Goal: Feedback & Contribution: Leave review/rating

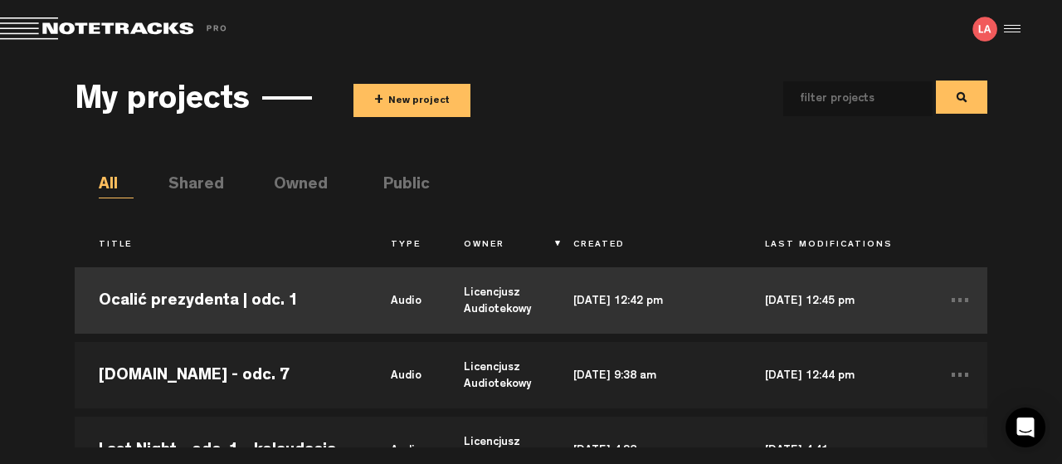
click at [207, 296] on td "Ocalić prezydenta | odc. 1" at bounding box center [221, 300] width 292 height 75
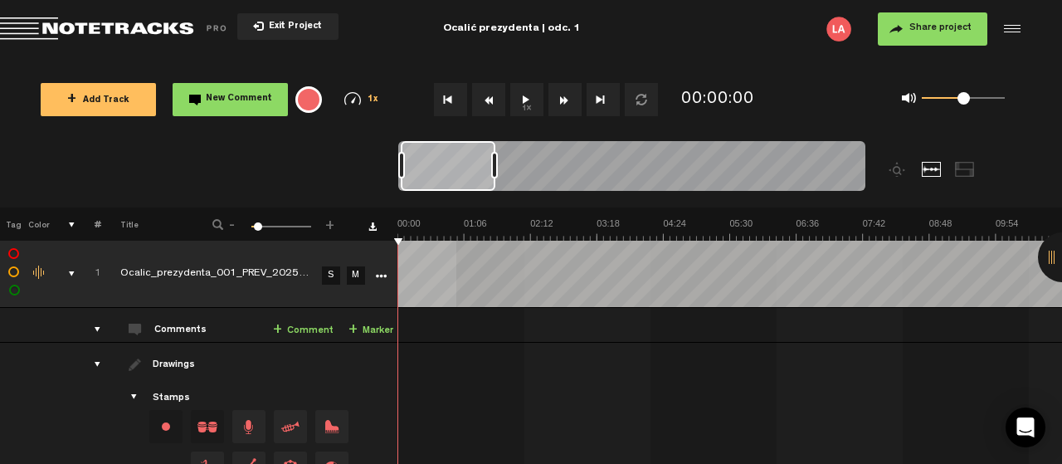
click at [525, 99] on button "1x" at bounding box center [526, 99] width 33 height 33
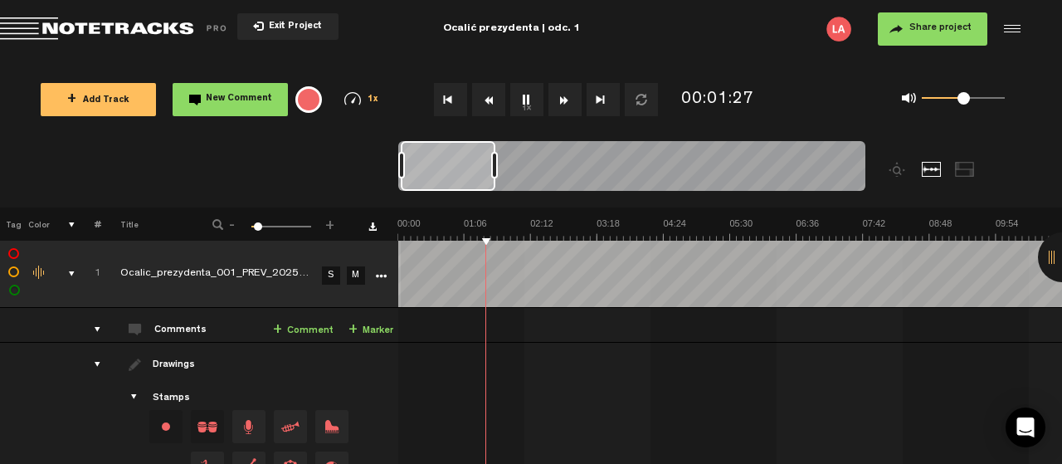
click at [396, 236] on th at bounding box center [376, 223] width 41 height 33
click at [444, 97] on button "Go to beginning" at bounding box center [450, 99] width 33 height 33
click at [530, 92] on button "1x" at bounding box center [526, 99] width 33 height 33
click at [525, 95] on button "1x" at bounding box center [526, 99] width 33 height 33
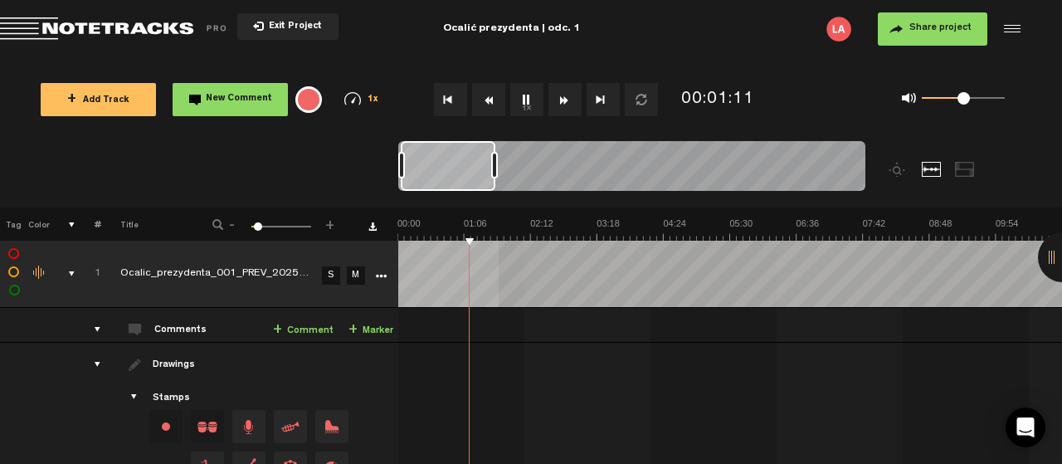
click at [260, 95] on span "New Comment" at bounding box center [239, 99] width 66 height 9
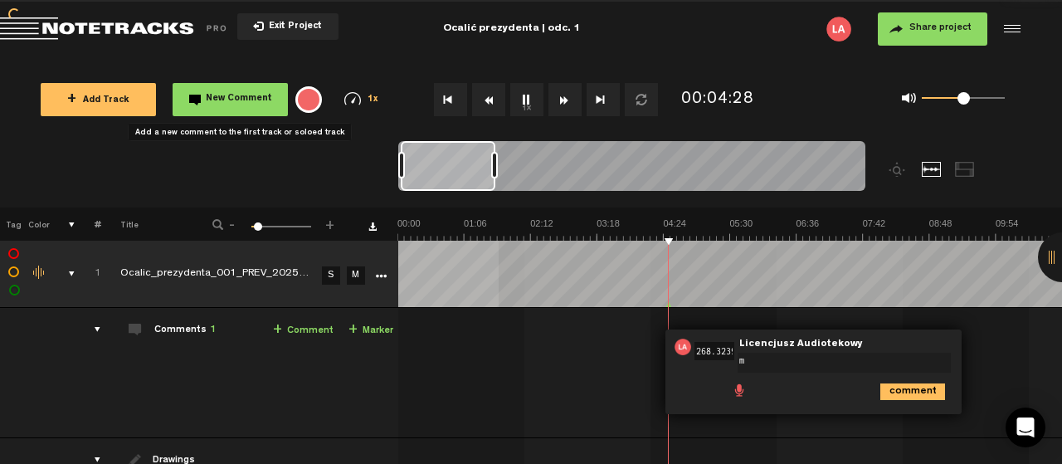
scroll to position [0, 51]
type textarea "moze za glosna muza?"
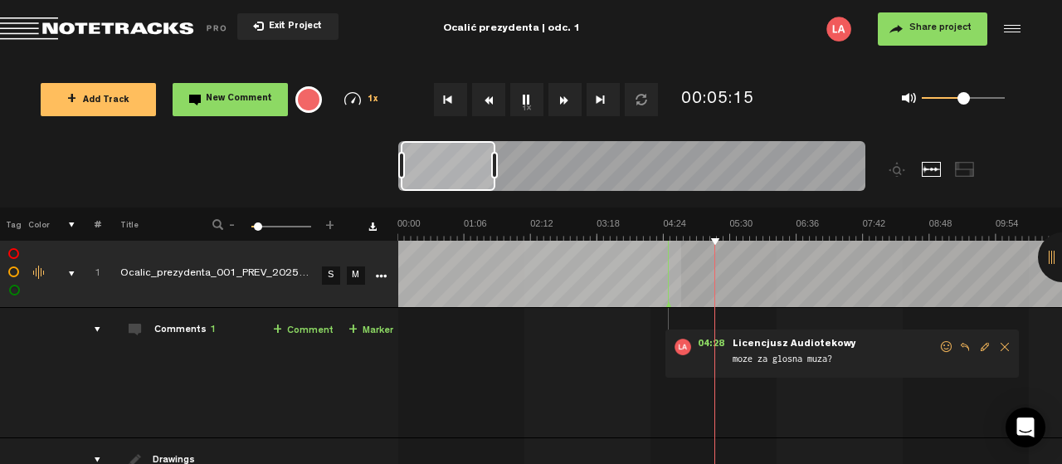
click at [227, 100] on span "New Comment" at bounding box center [239, 99] width 66 height 9
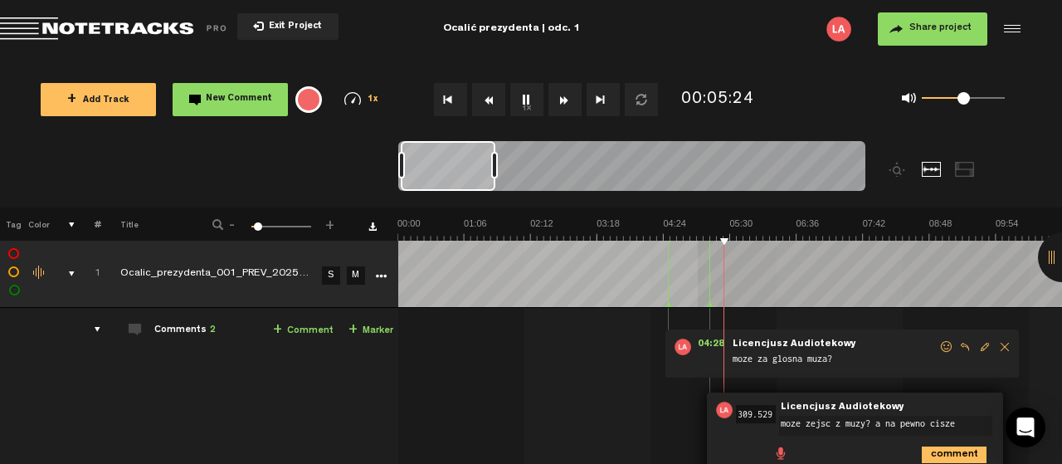
type textarea "moze zejsc z muzy? a na pewno ciszej"
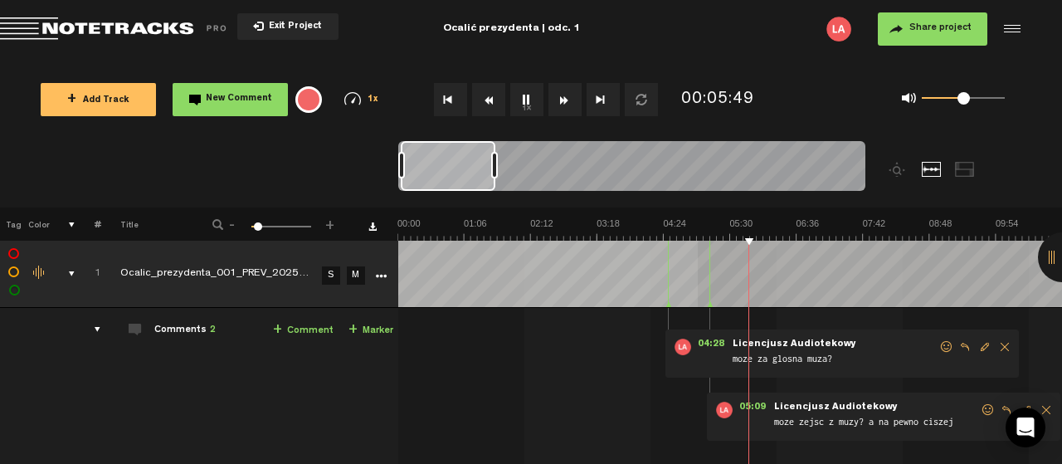
click at [227, 97] on span "New Comment" at bounding box center [239, 99] width 66 height 9
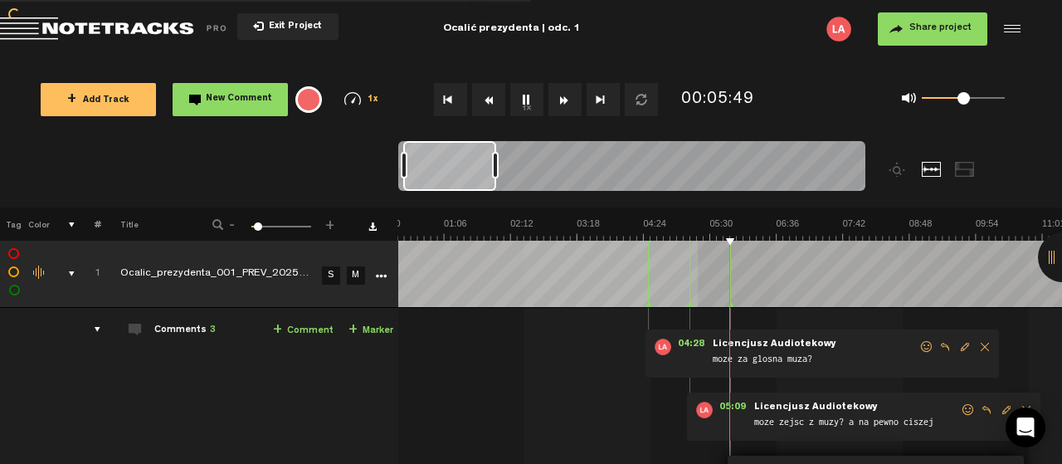
scroll to position [141, 0]
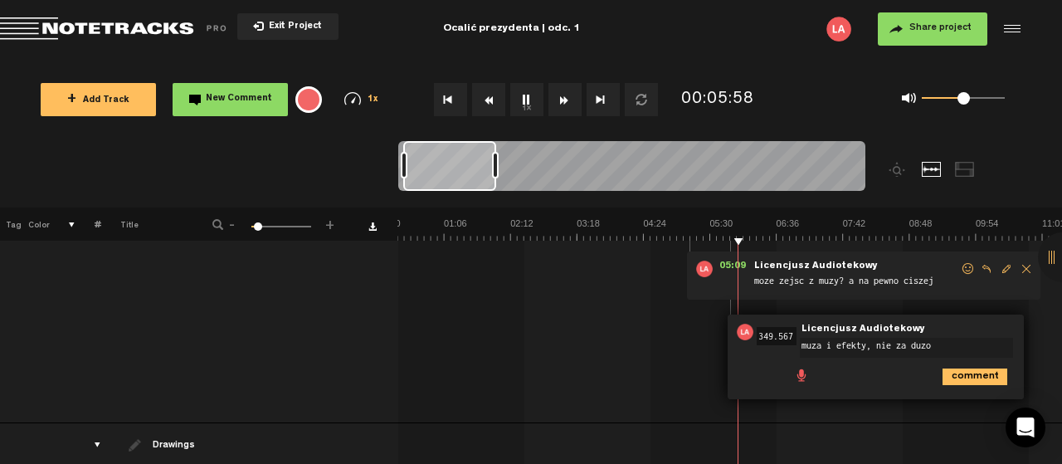
type textarea "muza i efekty, nie za duzo?"
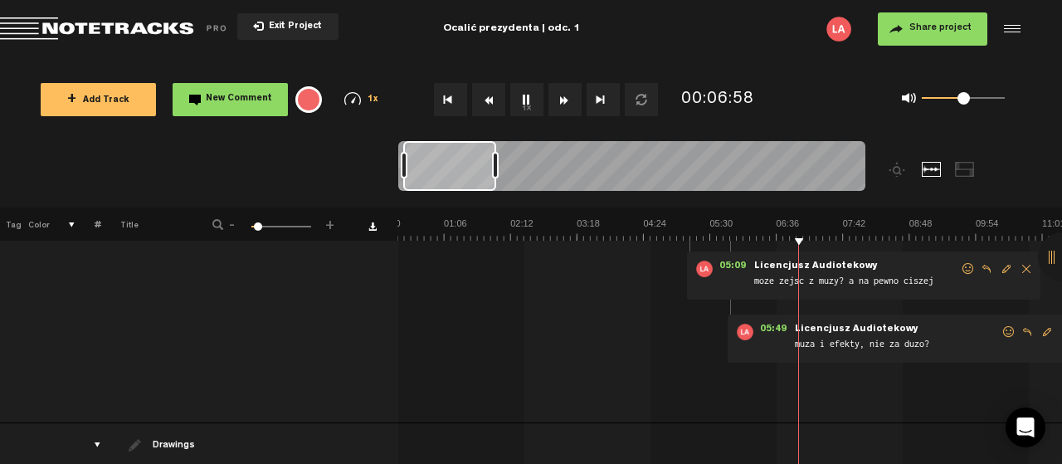
click at [521, 95] on button "1x" at bounding box center [526, 99] width 33 height 33
click at [520, 99] on button "1x" at bounding box center [526, 99] width 33 height 33
click at [228, 95] on span "New Comment" at bounding box center [239, 99] width 66 height 9
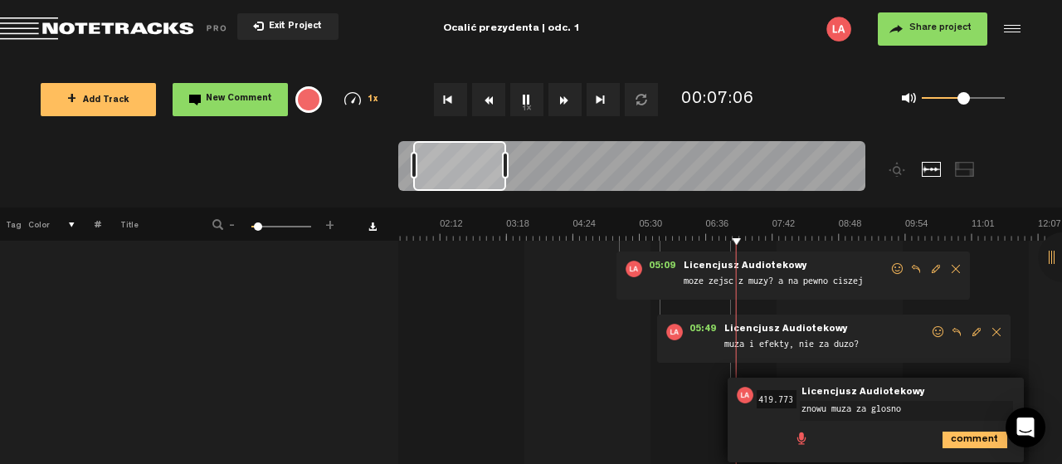
type textarea "znowu muza za glosno?"
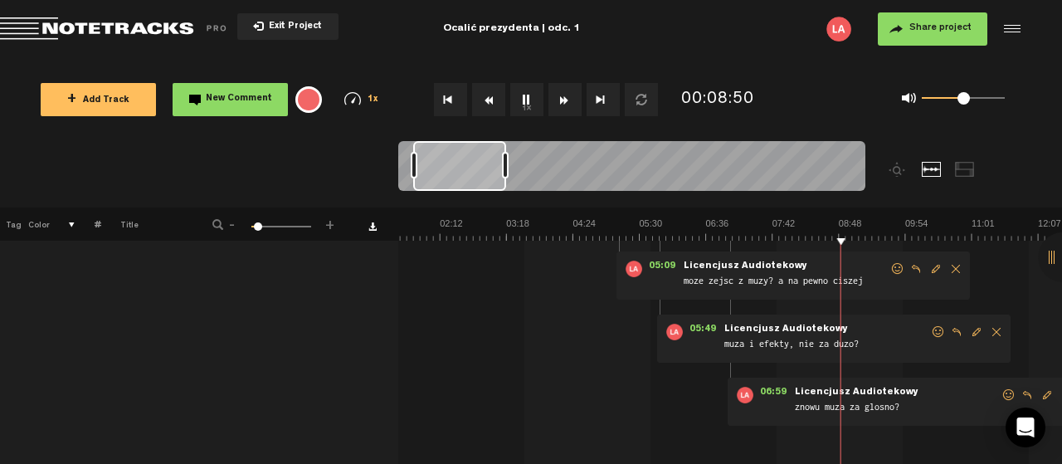
click at [524, 95] on button "1x" at bounding box center [526, 99] width 33 height 33
click at [523, 98] on button "1x" at bounding box center [526, 99] width 33 height 33
click at [525, 90] on button "1x" at bounding box center [526, 99] width 33 height 33
click at [523, 100] on button "1x" at bounding box center [526, 99] width 33 height 33
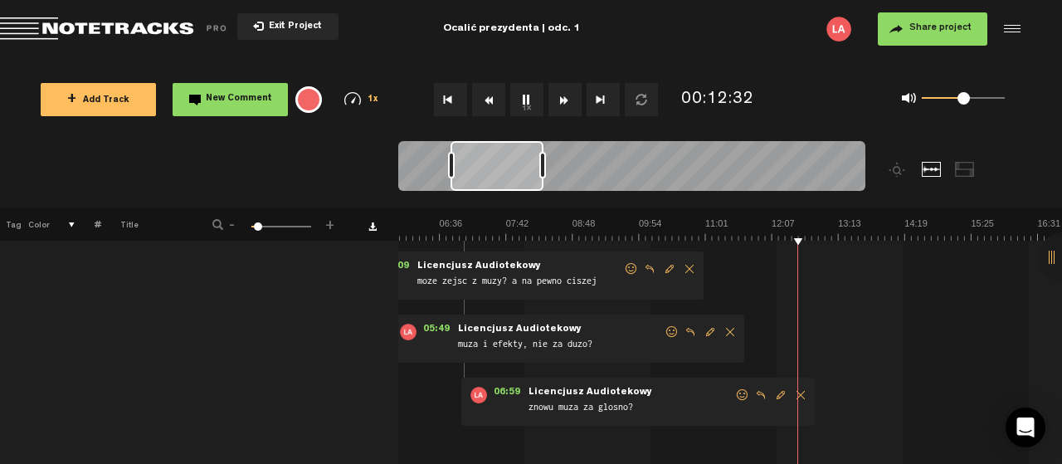
click at [237, 97] on span "New Comment" at bounding box center [239, 99] width 66 height 9
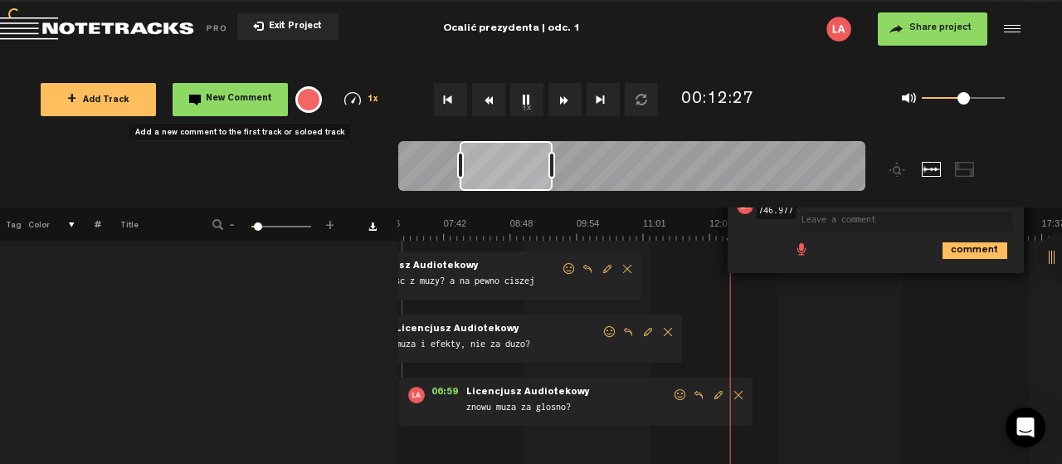
scroll to position [14, 0]
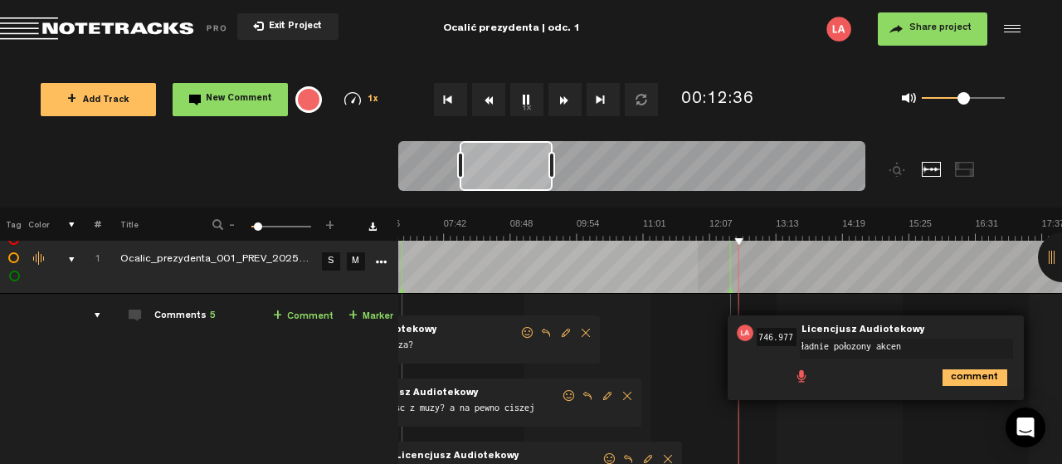
type textarea "ładnie połozony akcent"
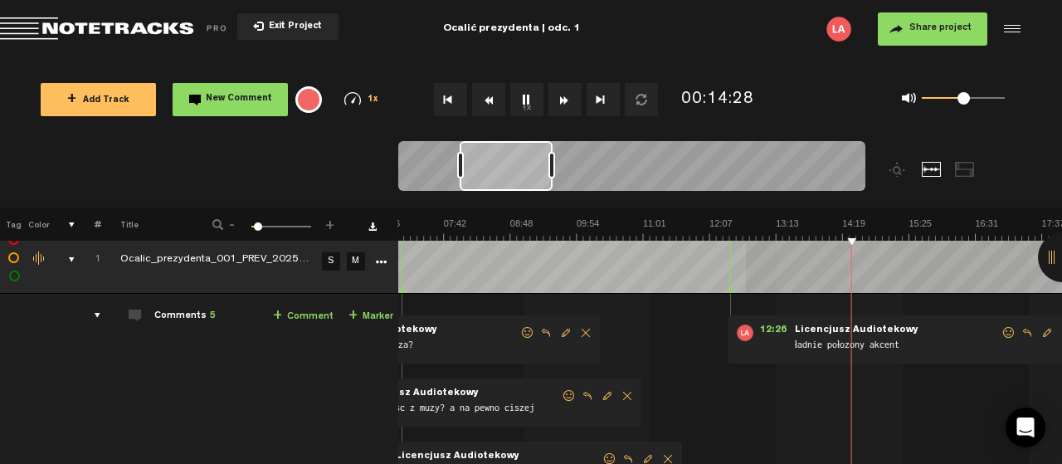
click at [521, 95] on button "1x" at bounding box center [526, 99] width 33 height 33
click at [596, 51] on md-toolbar "Exit Project Ocalić prezydenta | odc. 1 Share project Save project" at bounding box center [531, 29] width 1062 height 58
click at [528, 98] on button "1x" at bounding box center [526, 99] width 33 height 33
click at [527, 99] on button "1x" at bounding box center [526, 99] width 33 height 33
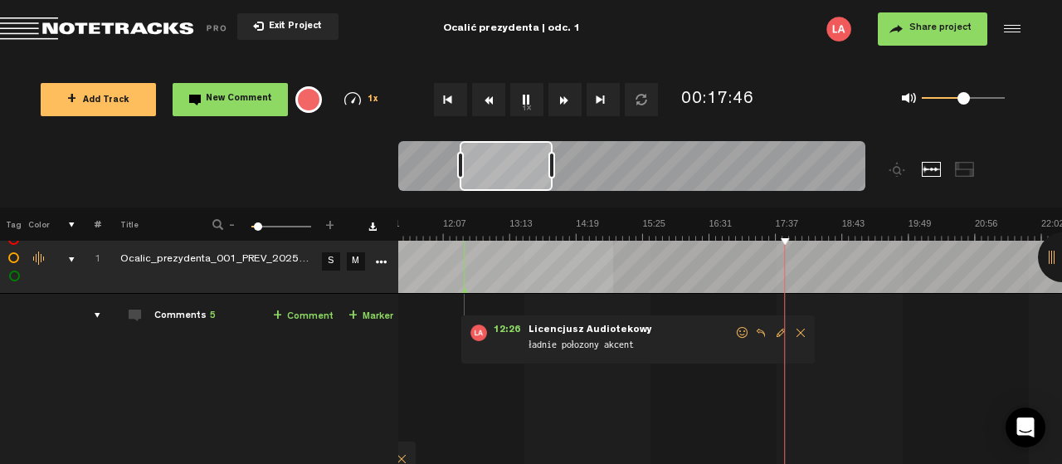
scroll to position [0, 686]
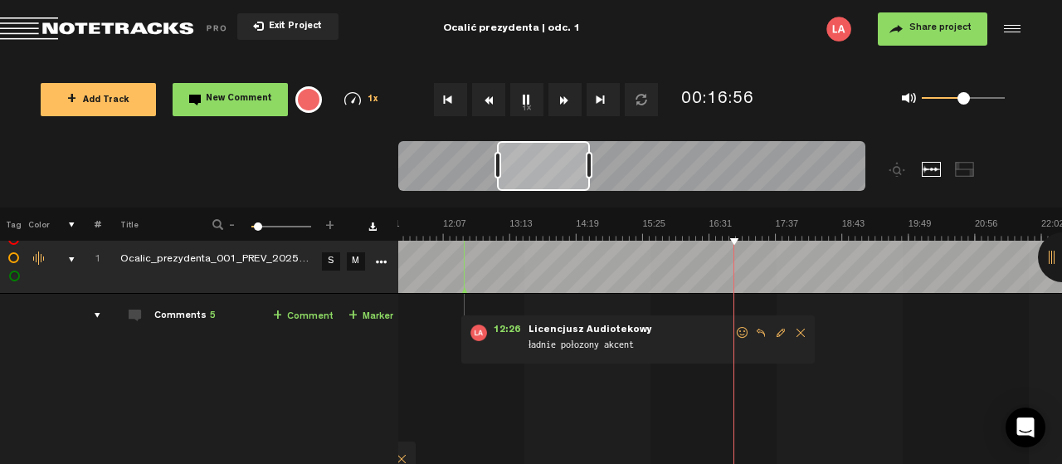
click at [266, 100] on span "New Comment" at bounding box center [239, 99] width 66 height 9
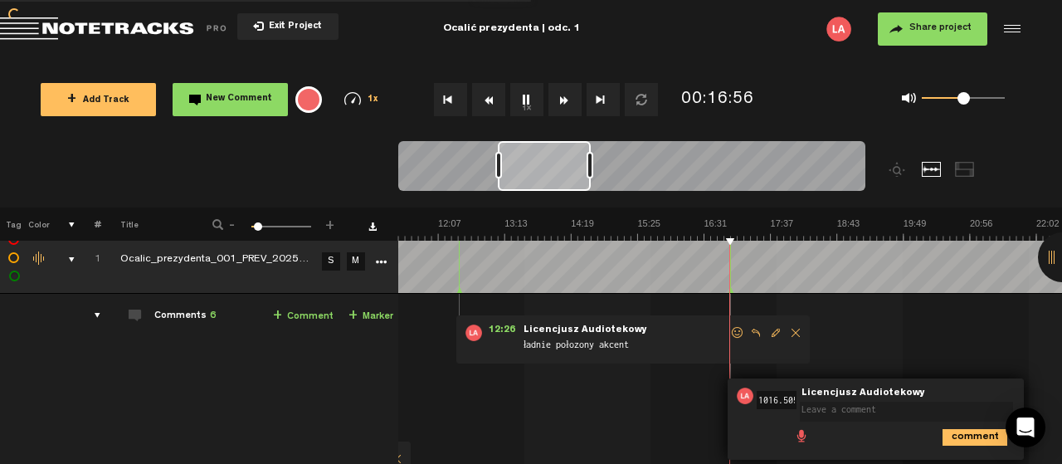
scroll to position [0, 3]
type textarea "ciszej?"
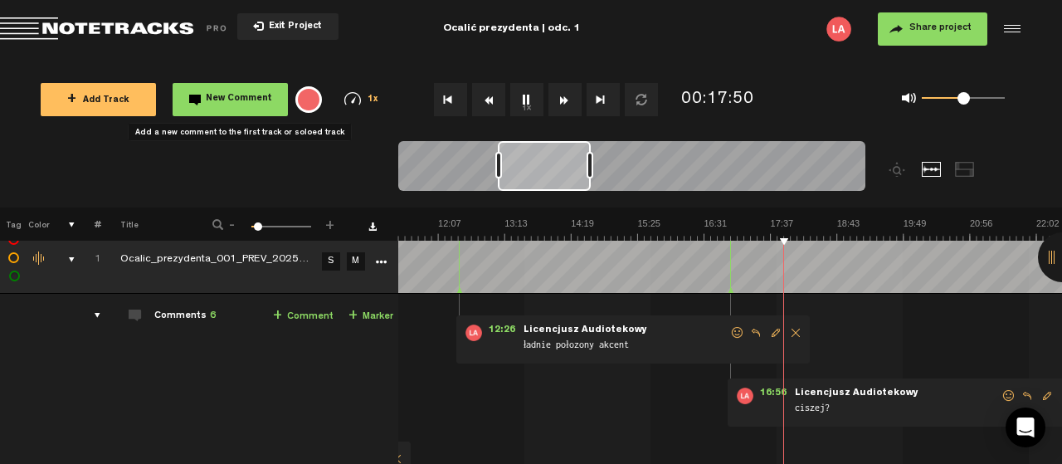
click at [238, 97] on span "New Comment" at bounding box center [239, 99] width 66 height 9
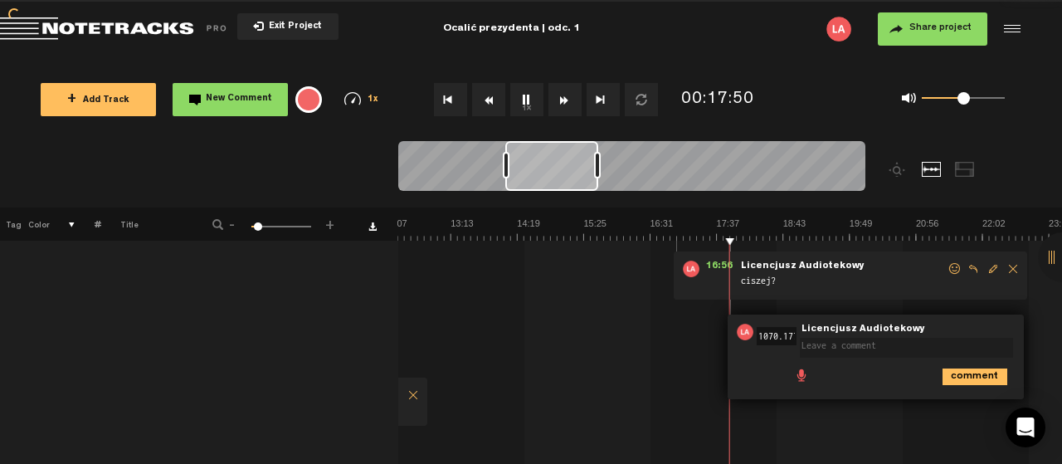
scroll to position [0, 53]
type textarea "ładne przejscie"
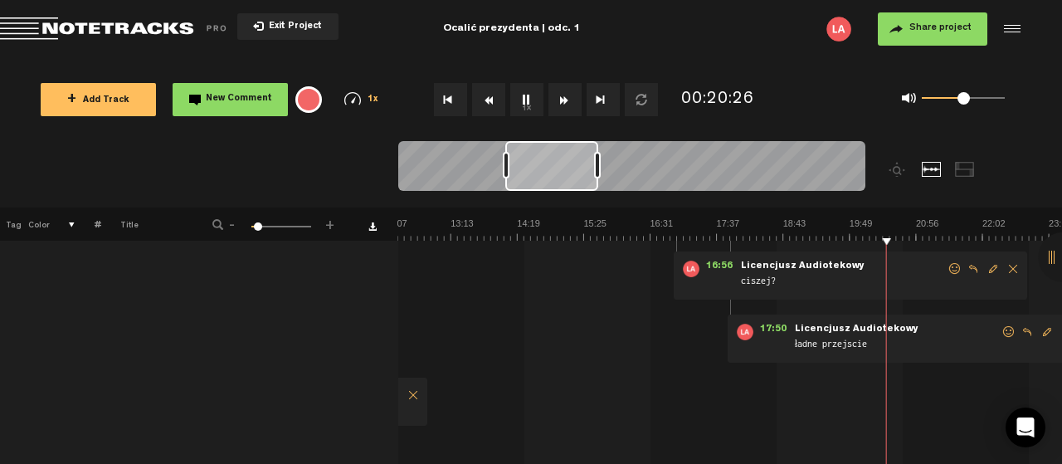
click at [235, 98] on span "New Comment" at bounding box center [239, 99] width 66 height 9
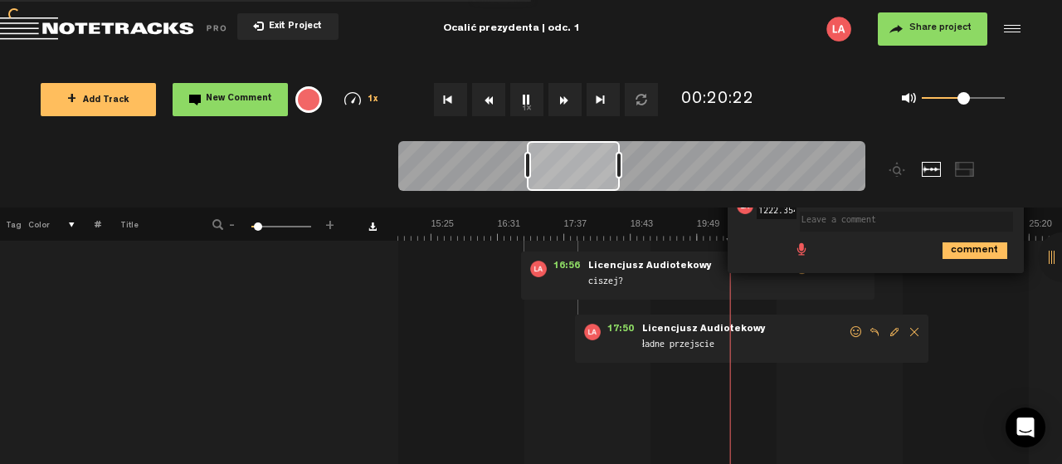
scroll to position [0, 3]
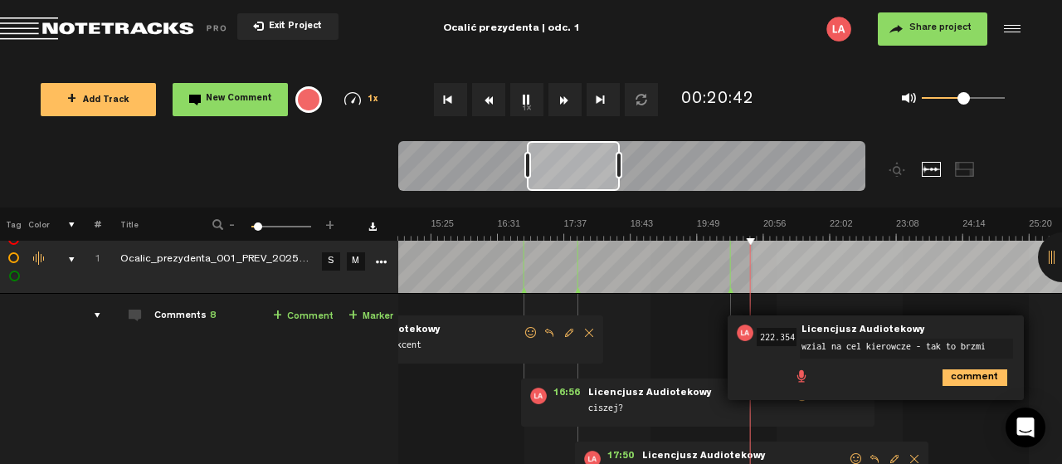
type textarea "wzial na cel kierowcze - tak to brzmi"
click at [965, 374] on icon "comment" at bounding box center [975, 377] width 65 height 17
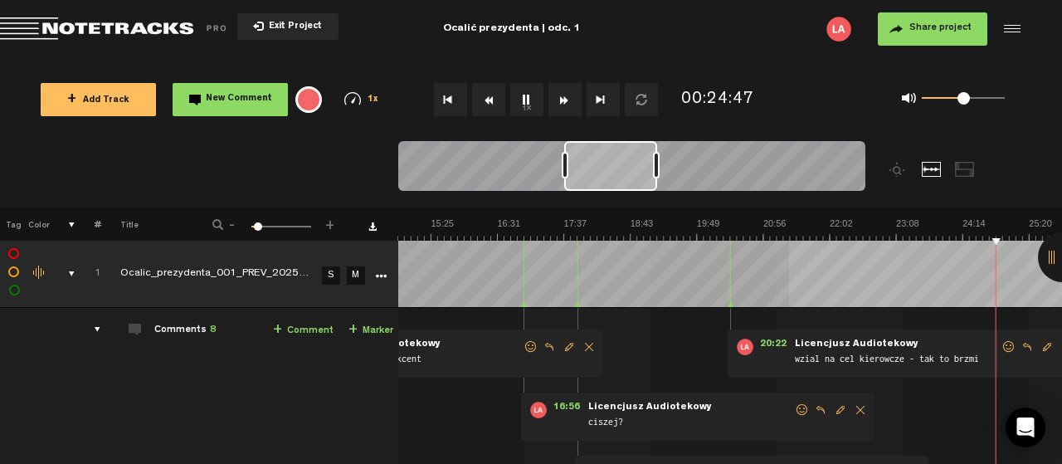
scroll to position [0, 1164]
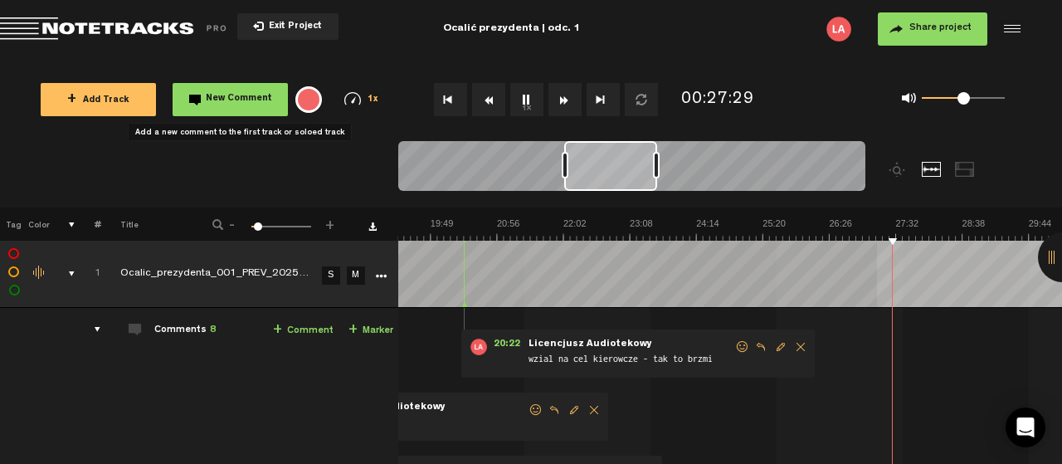
click at [243, 96] on span "New Comment" at bounding box center [239, 99] width 66 height 9
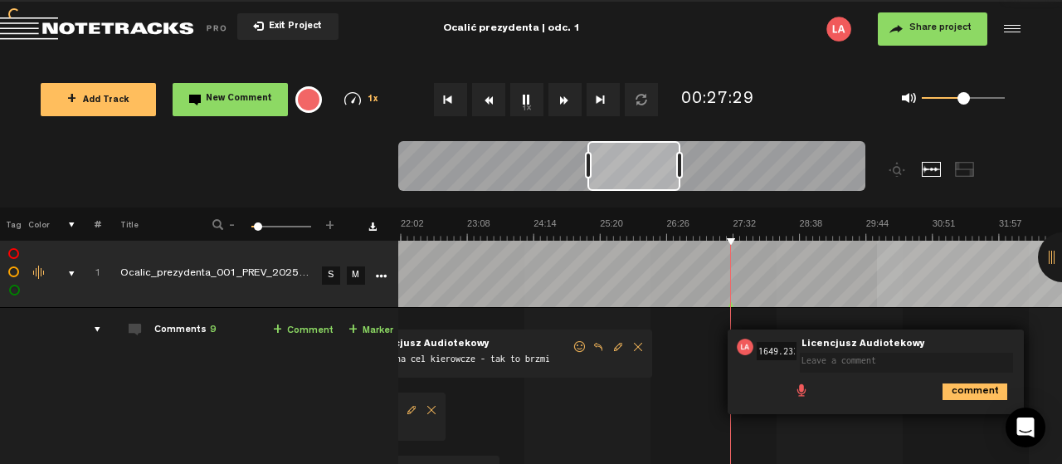
scroll to position [0, 3]
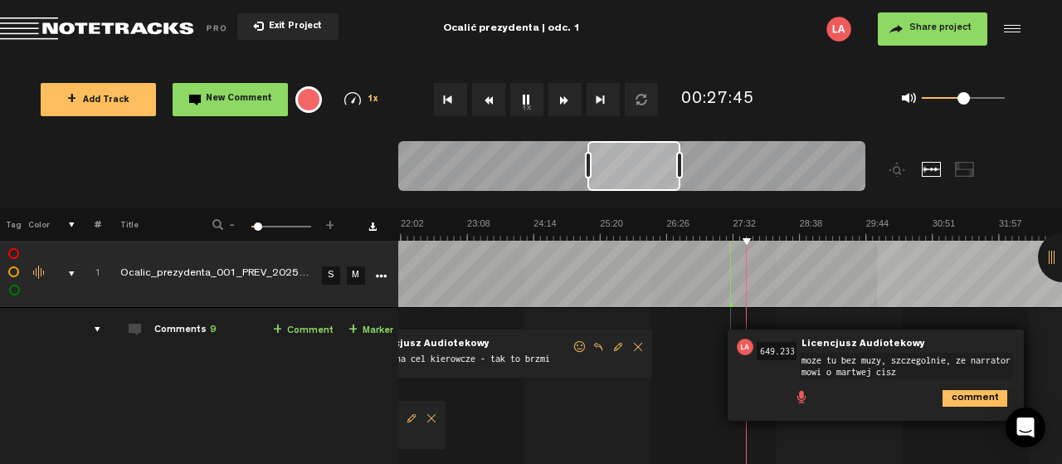
type textarea "moze tu bez muzy, szczegolnie, ze narrator mowi o martwej ciszy"
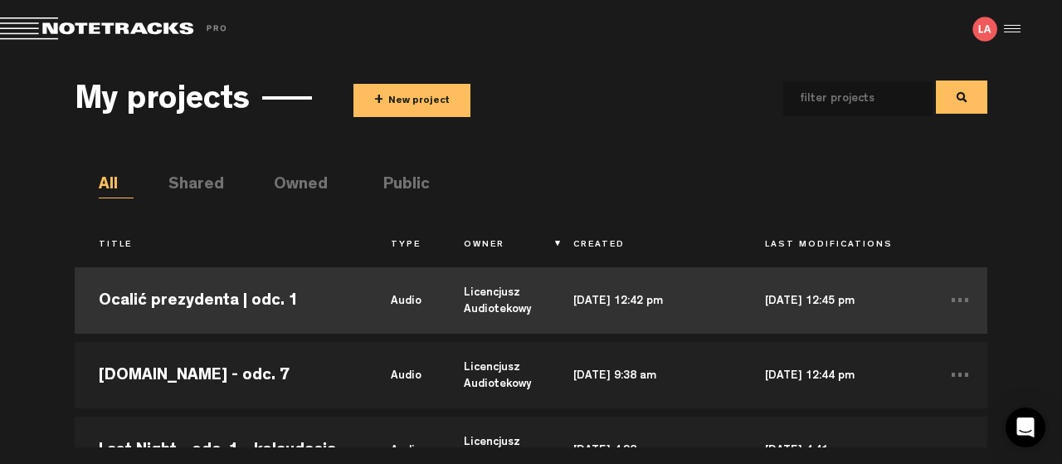
click at [198, 299] on td "Ocalić prezydenta | odc. 1" at bounding box center [221, 300] width 292 height 75
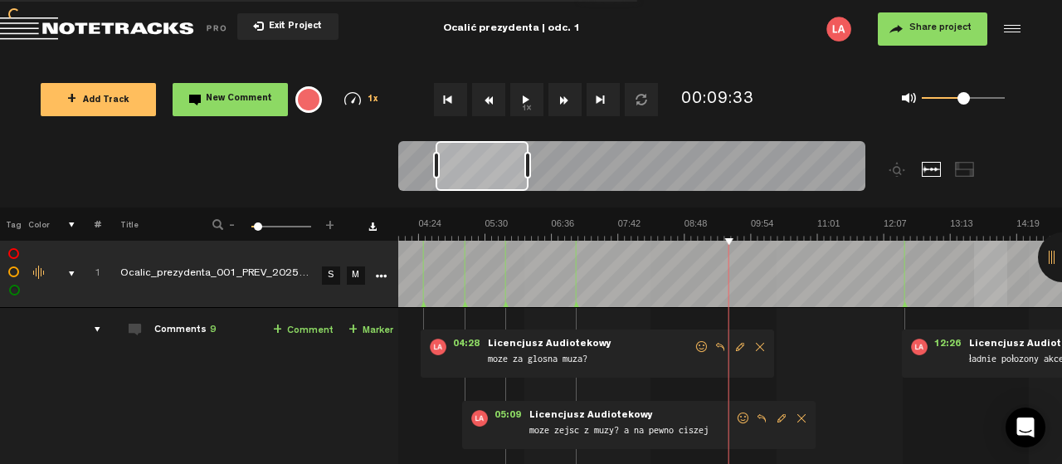
scroll to position [0, 511]
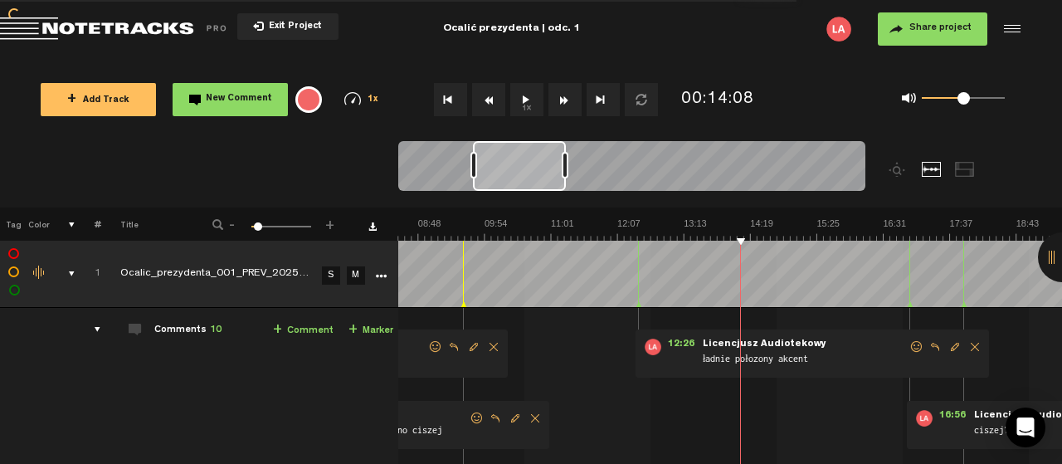
scroll to position [276, 0]
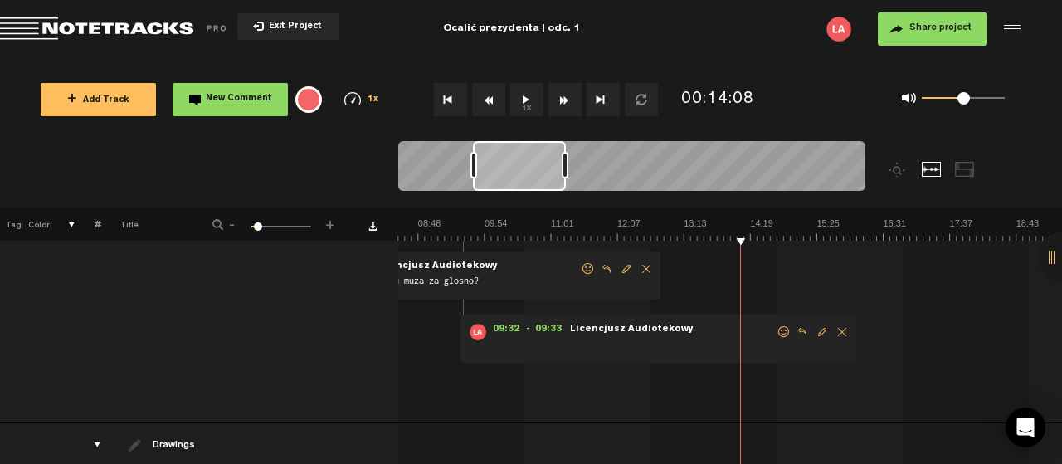
click at [828, 255] on td "1 Ocalic_prezydenta_001_PREV_20250821 S M Ocalic_prezydenta_001_PREV_20250821 b…" at bounding box center [730, 227] width 665 height 391
drag, startPoint x: 944, startPoint y: 247, endPoint x: 992, endPoint y: 246, distance: 48.1
click at [945, 247] on td "1 Ocalic_prezydenta_001_PREV_20250821 S M Ocalic_prezydenta_001_PREV_20250821 b…" at bounding box center [730, 227] width 665 height 391
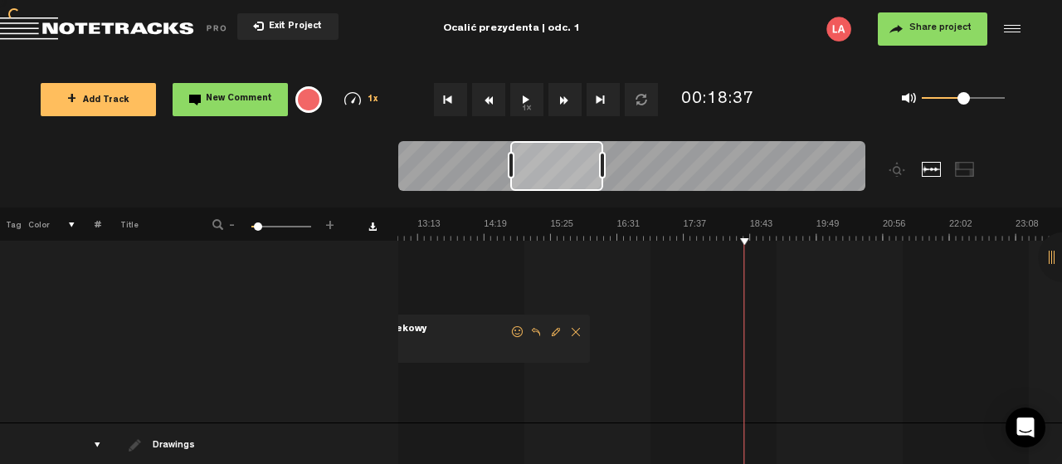
scroll to position [0, 777]
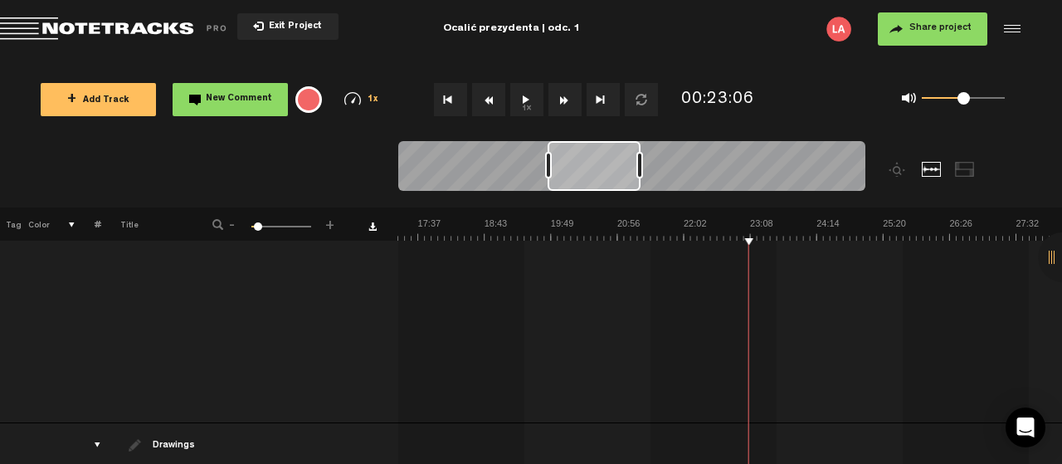
click at [936, 242] on td "1 Ocalic_prezydenta_001_PREV_20250821 S M Ocalic_prezydenta_001_PREV_20250821 b…" at bounding box center [730, 227] width 665 height 391
click at [811, 236] on img at bounding box center [1016, 228] width 3324 height 23
click at [846, 237] on img at bounding box center [1016, 228] width 3324 height 23
click at [1017, 236] on img at bounding box center [1016, 228] width 3324 height 23
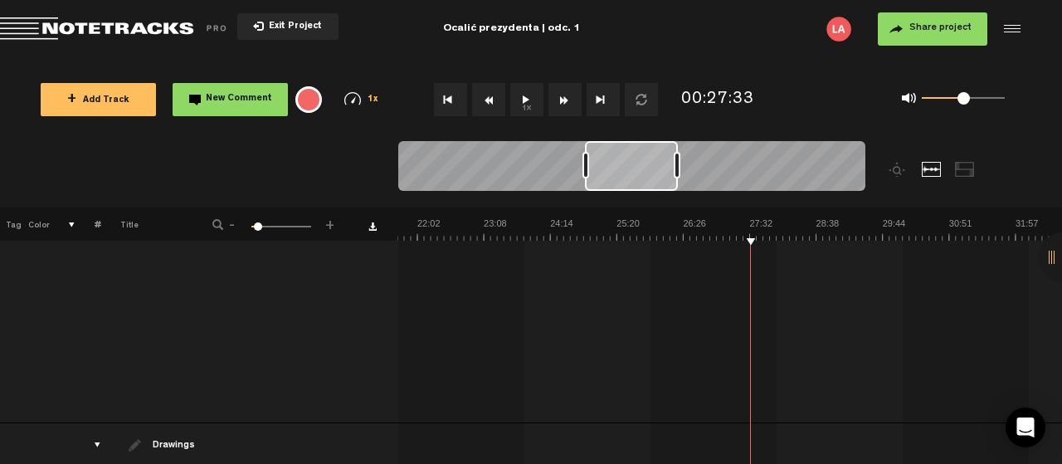
click at [941, 243] on td "1 Ocalic_prezydenta_001_PREV_20250821 S M Ocalic_prezydenta_001_PREV_20250821 b…" at bounding box center [730, 227] width 665 height 391
click at [1050, 254] on div at bounding box center [1063, 257] width 50 height 50
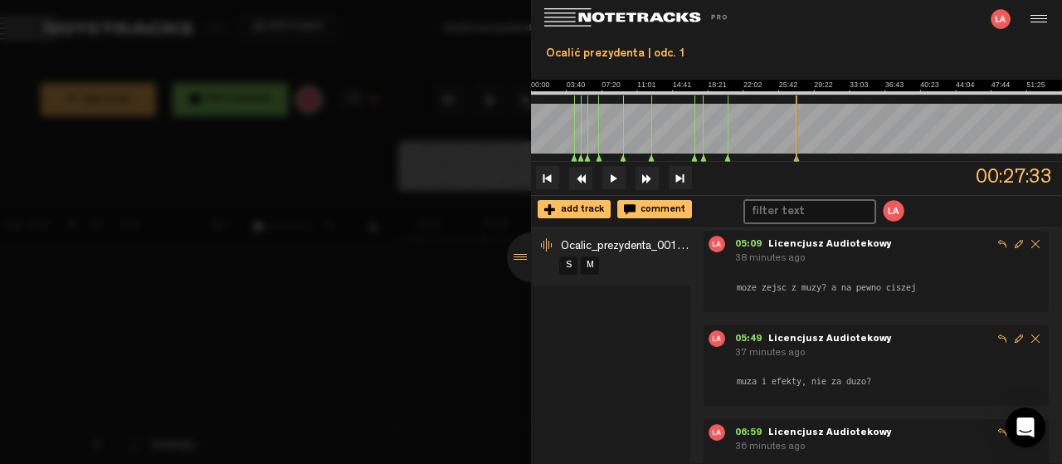
scroll to position [0, 0]
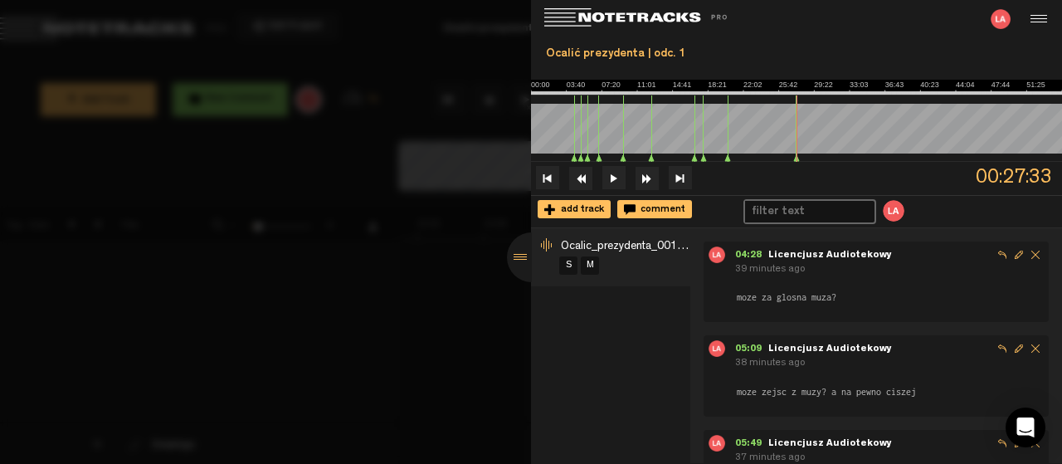
click at [517, 257] on div at bounding box center [532, 257] width 50 height 50
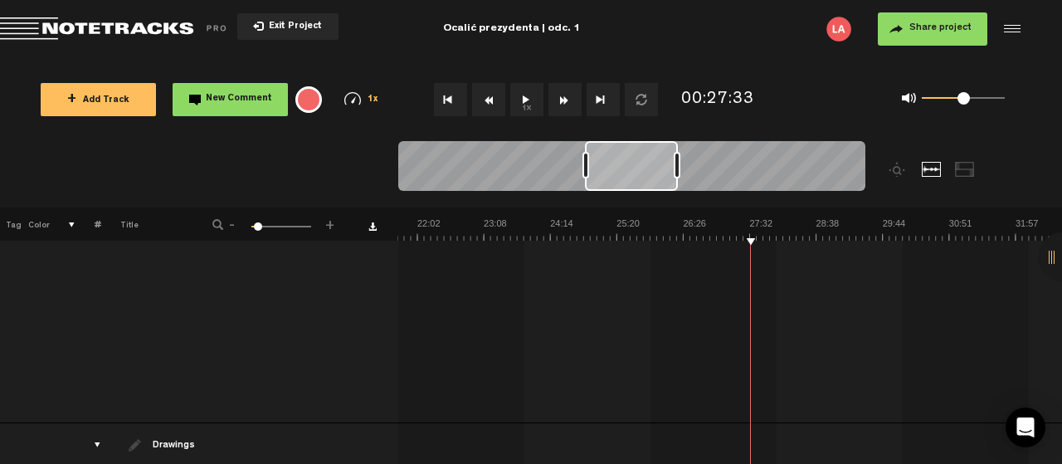
click at [522, 100] on button "1x" at bounding box center [526, 99] width 33 height 33
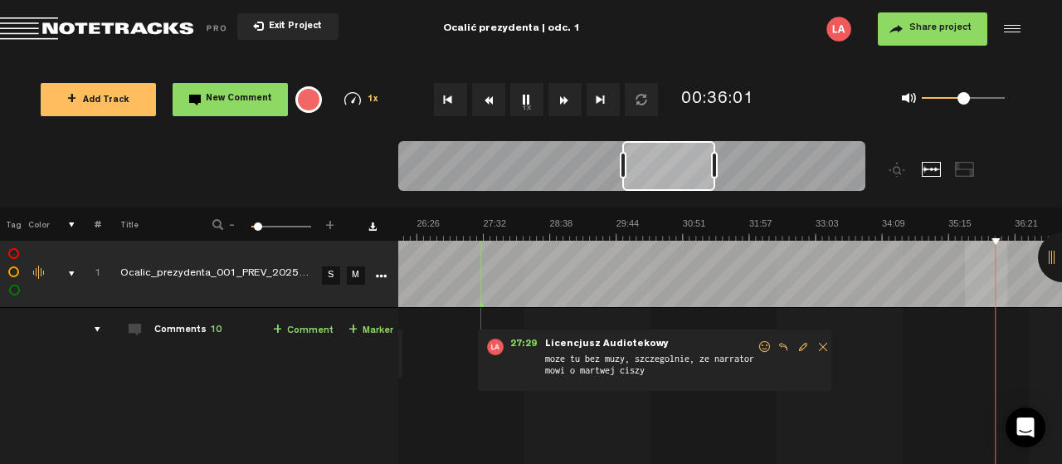
scroll to position [0, 1842]
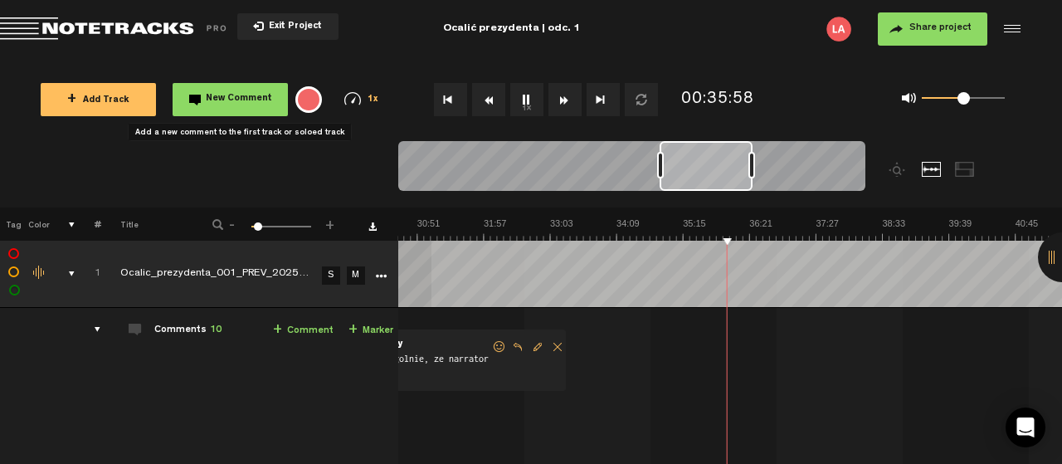
click at [228, 97] on span "New Comment" at bounding box center [239, 99] width 66 height 9
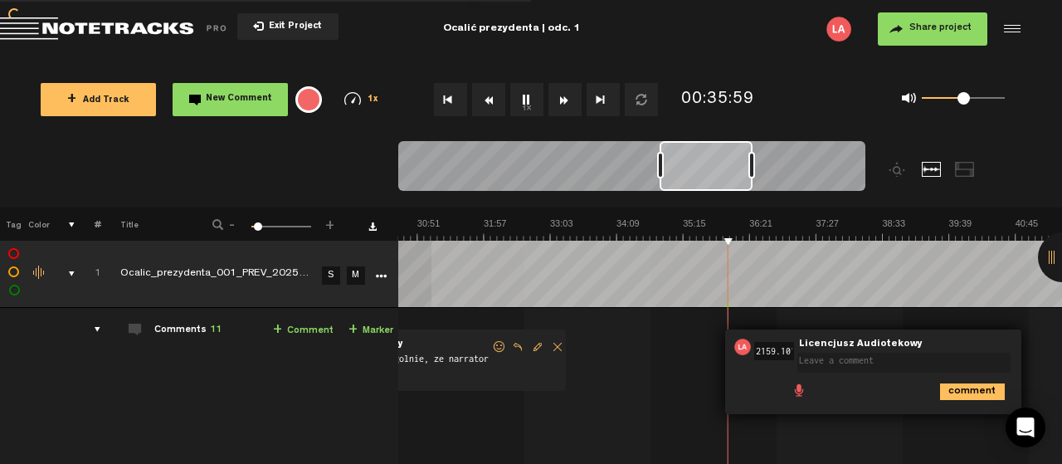
scroll to position [0, 53]
type textarea "tu bez muzy?"
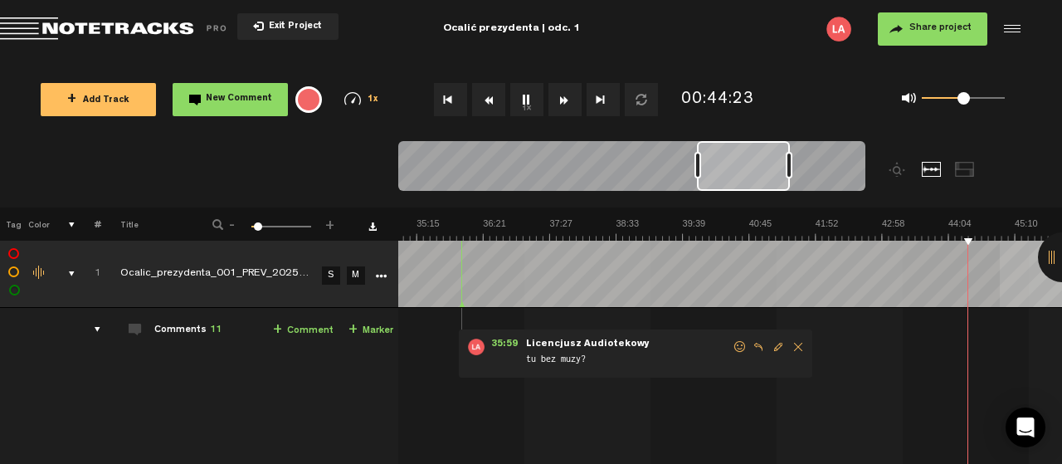
scroll to position [0, 2108]
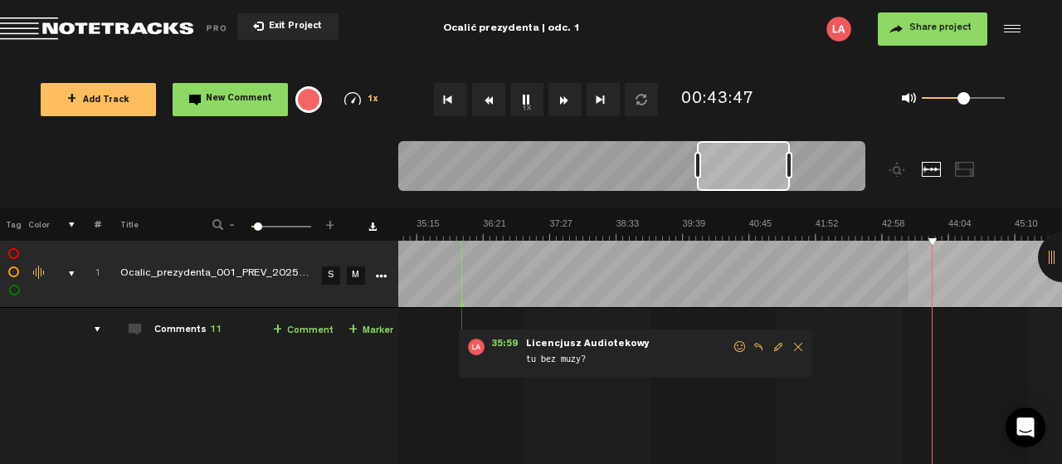
click at [531, 95] on button "1x" at bounding box center [526, 99] width 33 height 33
click at [527, 98] on button "1x" at bounding box center [526, 99] width 33 height 33
click at [243, 99] on span "New Comment" at bounding box center [239, 99] width 66 height 9
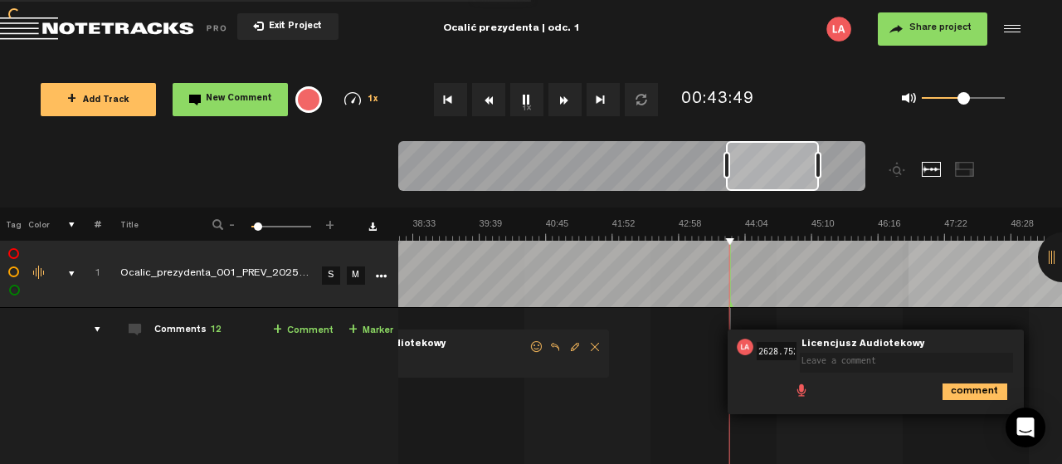
scroll to position [0, 3]
type textarea "i"
click at [984, 388] on icon "comment" at bounding box center [975, 391] width 65 height 17
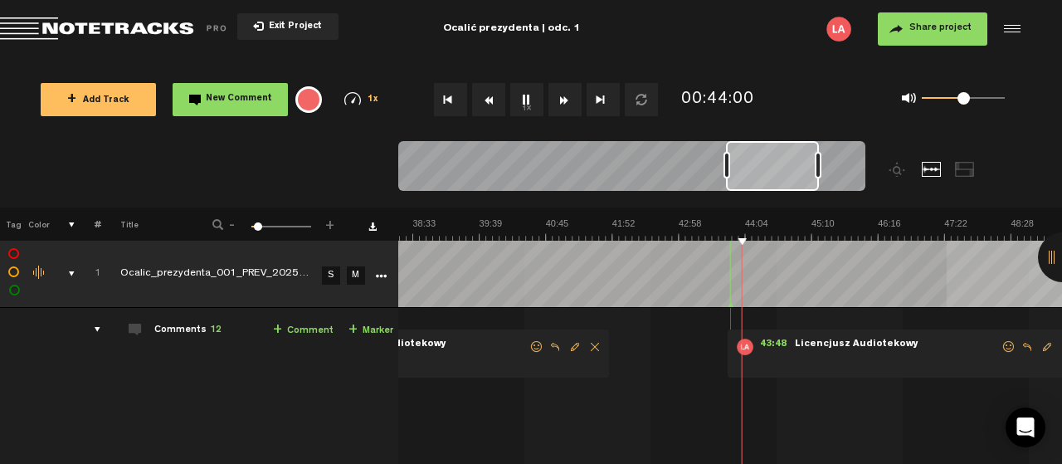
scroll to position [0, 1]
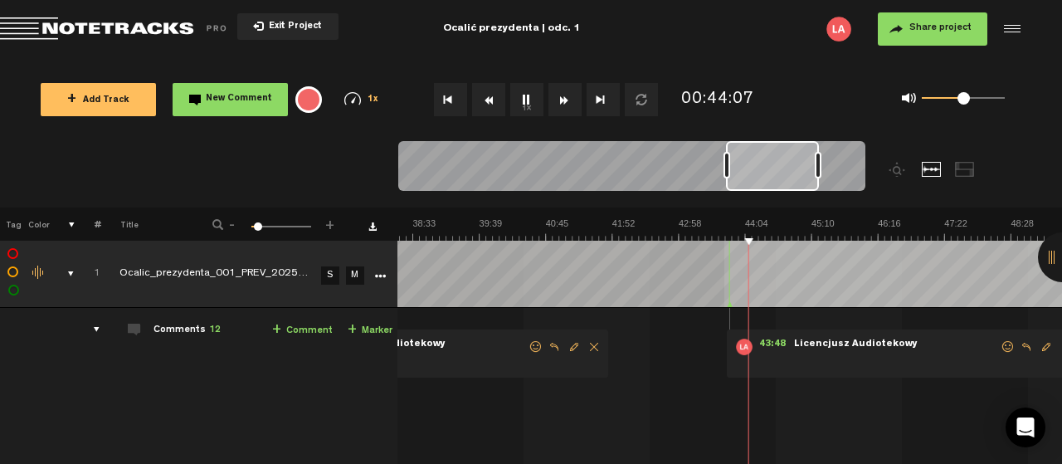
click at [1042, 346] on span "Edit comment" at bounding box center [1047, 347] width 20 height 12
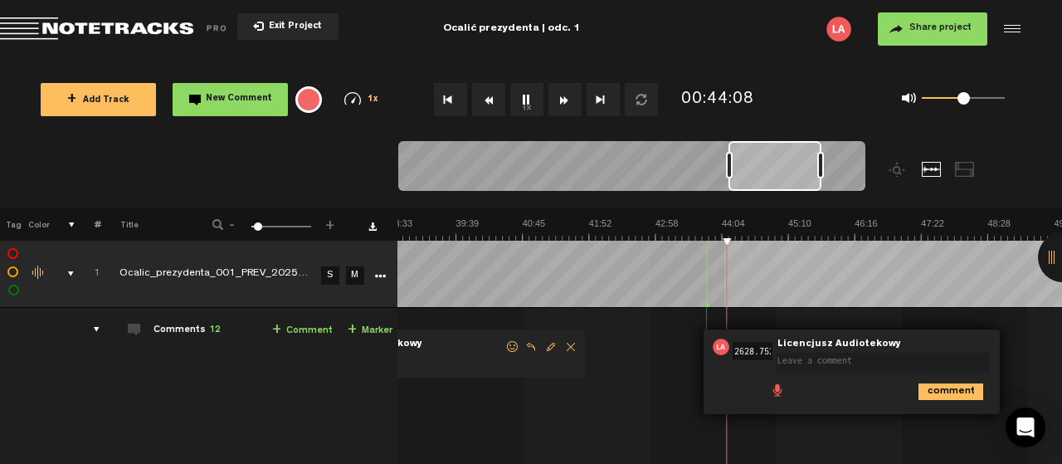
scroll to position [0, 3]
type textarea "inna muza labo wcale"
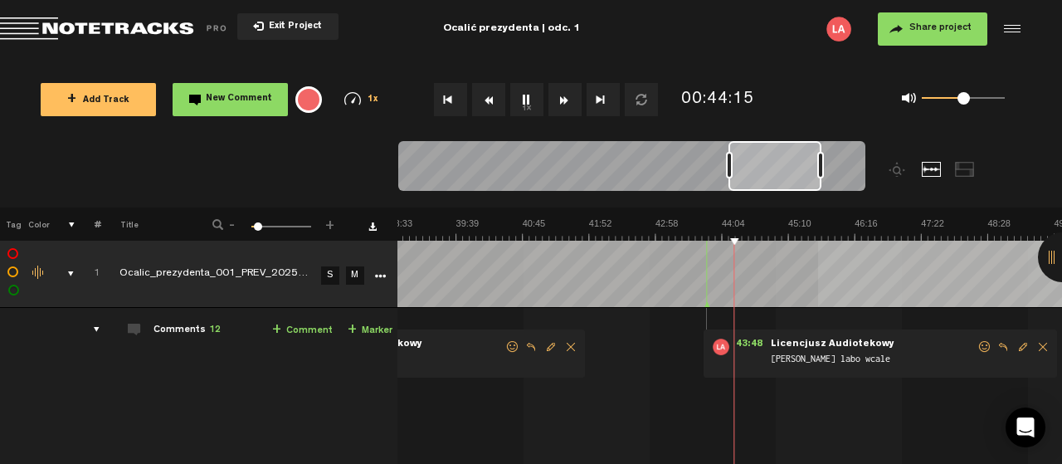
click at [1018, 345] on span "Edit comment" at bounding box center [1023, 347] width 20 height 12
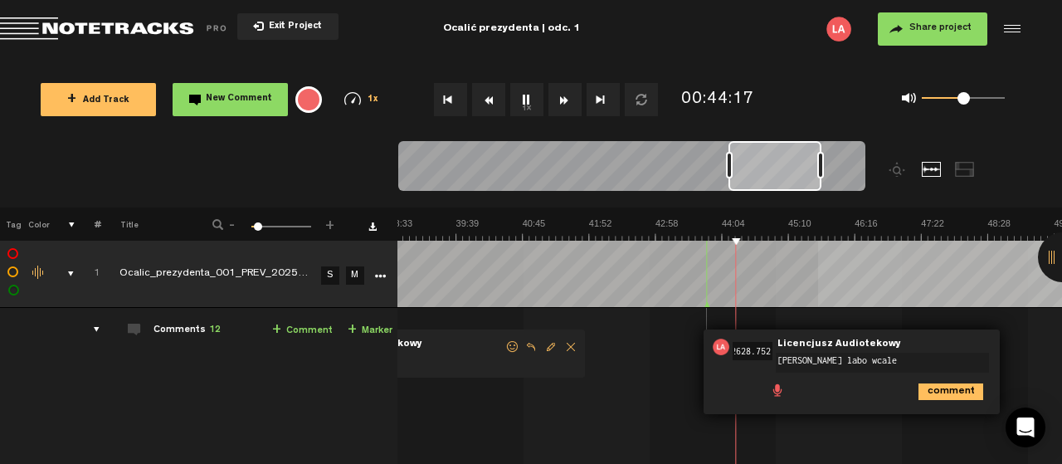
click at [831, 359] on textarea "inna muza labo wcale" at bounding box center [882, 363] width 213 height 20
type textarea "inna muza albo wcale"
click at [950, 383] on icon "comment" at bounding box center [951, 390] width 65 height 17
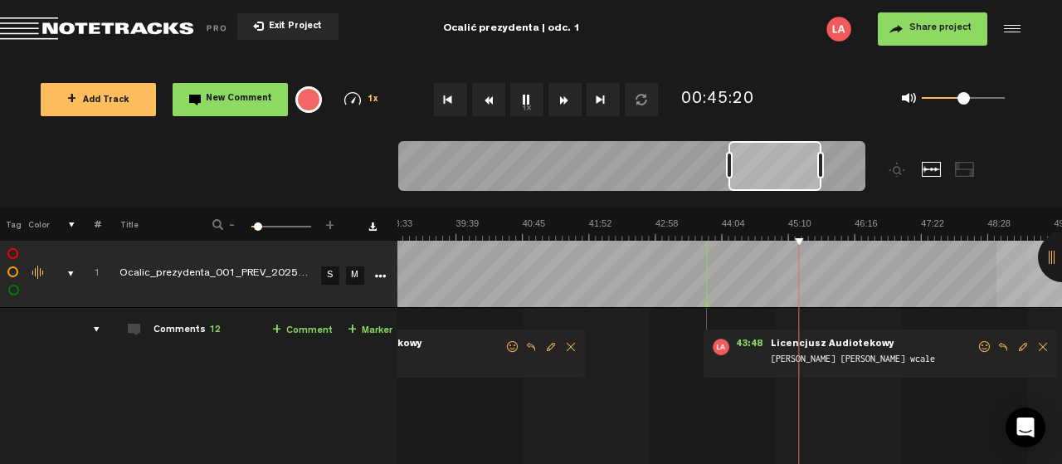
click at [233, 99] on span "New Comment" at bounding box center [239, 99] width 66 height 9
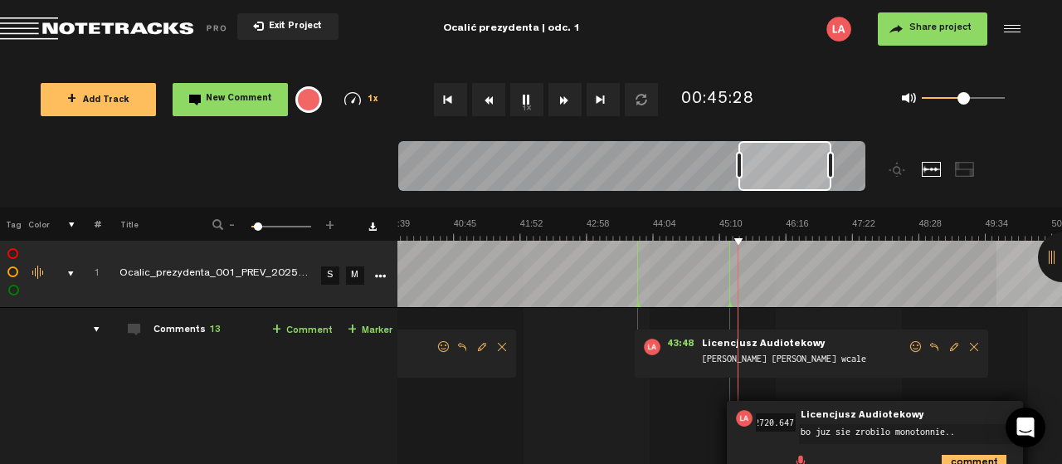
type textarea "bo juz sie zrobilo monotonnie..."
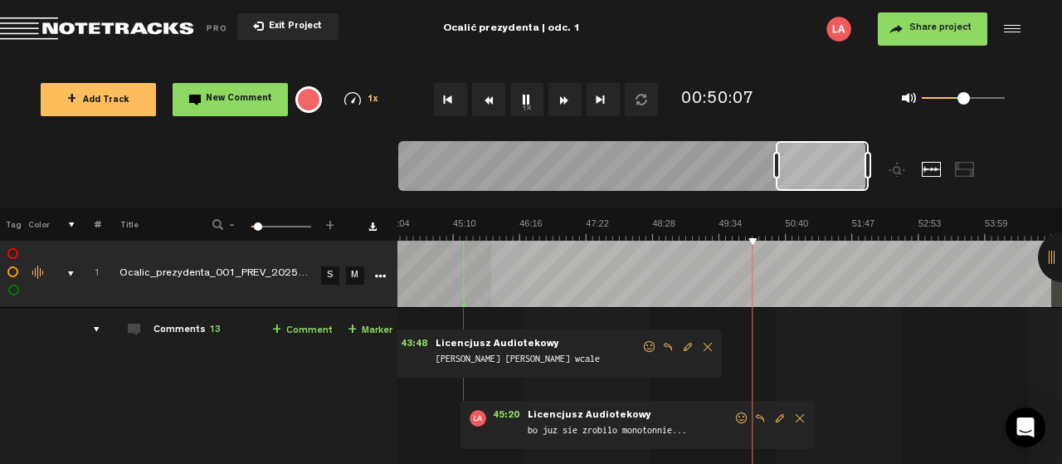
scroll to position [0, 2669]
click at [524, 98] on button "1x" at bounding box center [526, 99] width 33 height 33
